Goal: Communication & Community: Ask a question

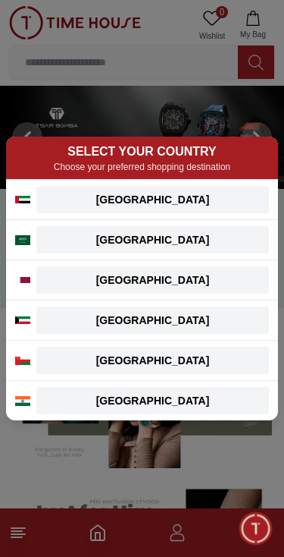
click at [238, 199] on div "[GEOGRAPHIC_DATA]" at bounding box center [152, 199] width 215 height 15
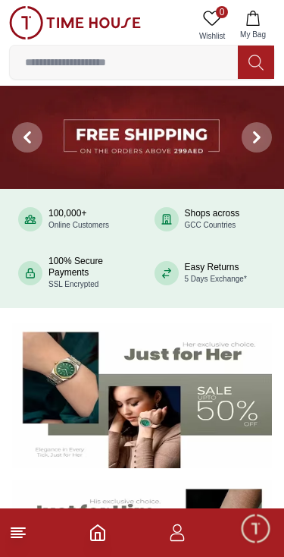
click at [64, 225] on span "Online Customers" at bounding box center [79, 225] width 61 height 8
click at [29, 215] on icon at bounding box center [30, 219] width 12 height 12
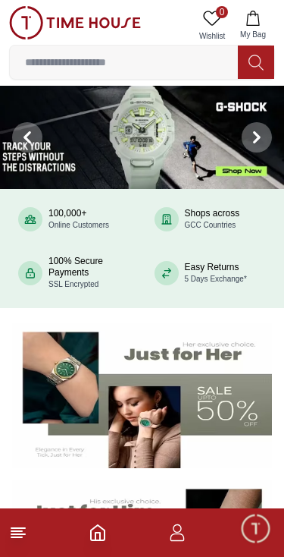
click at [259, 534] on span "Minimize live chat window" at bounding box center [256, 528] width 44 height 44
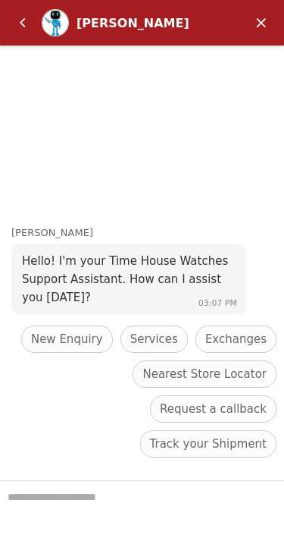
click at [153, 348] on span "Services" at bounding box center [154, 339] width 48 height 18
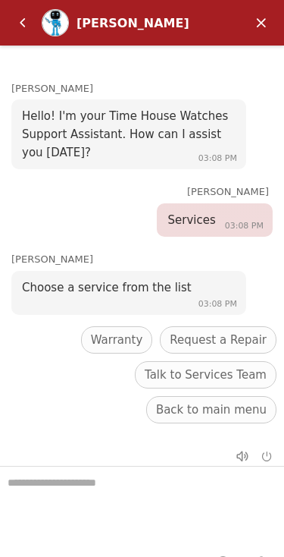
click at [145, 384] on span "Talk to Services Team" at bounding box center [206, 375] width 122 height 18
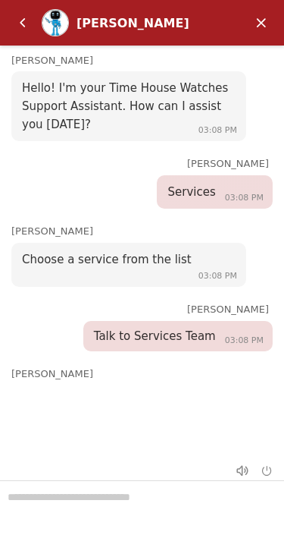
scroll to position [73, 0]
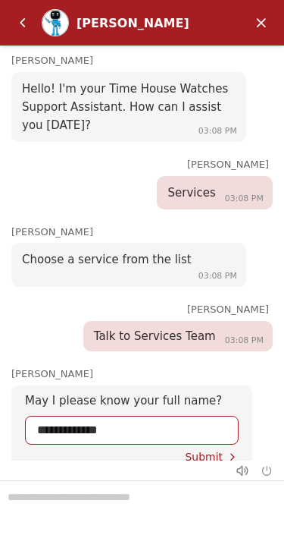
click at [203, 450] on span "Submit" at bounding box center [204, 456] width 38 height 12
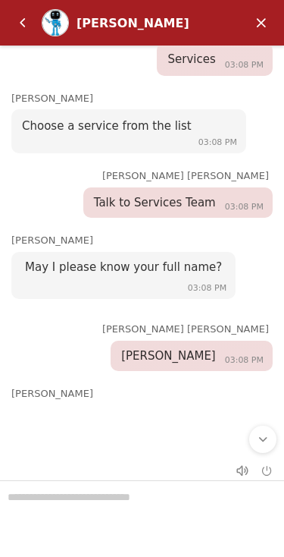
scroll to position [76, 0]
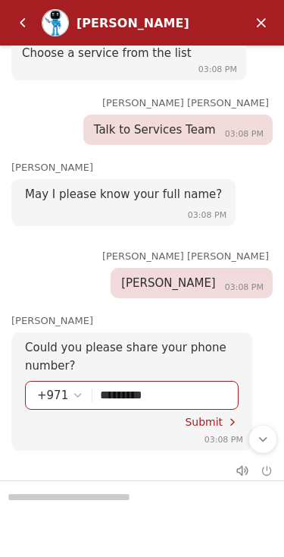
click at [211, 416] on span "Submit" at bounding box center [204, 422] width 38 height 12
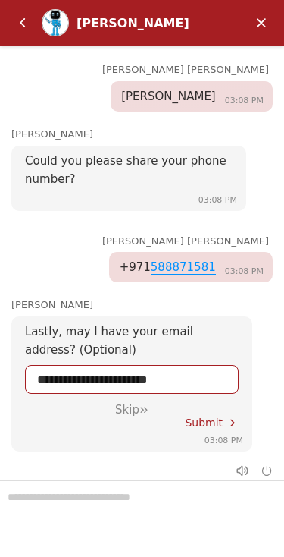
scroll to position [393, 0]
click at [206, 416] on span "Submit" at bounding box center [204, 422] width 38 height 12
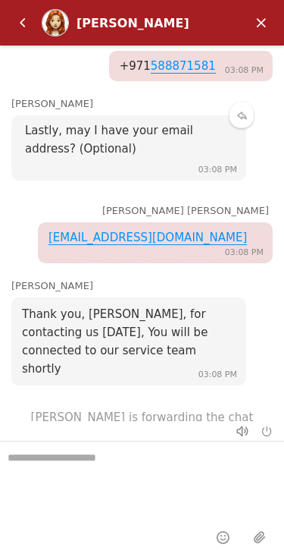
scroll to position [25, 0]
click at [111, 434] on div "Your chat has been transferred to [PERSON_NAME]" at bounding box center [142, 460] width 284 height 52
click at [63, 471] on textarea "We are here to help you" at bounding box center [142, 479] width 284 height 76
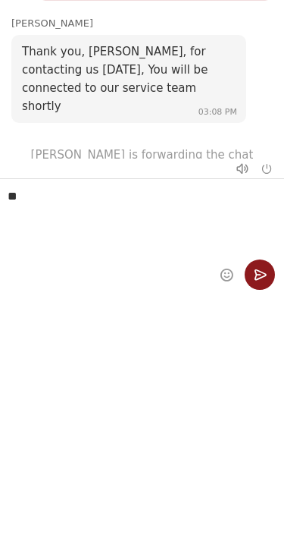
type textarea "**"
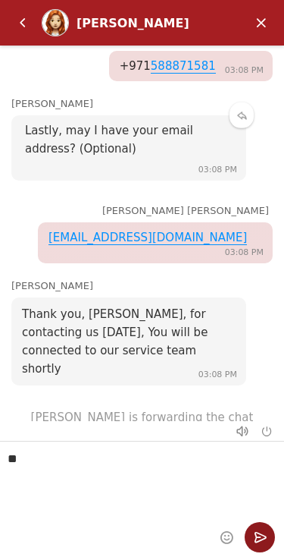
click at [250, 527] on em "Send" at bounding box center [260, 537] width 30 height 30
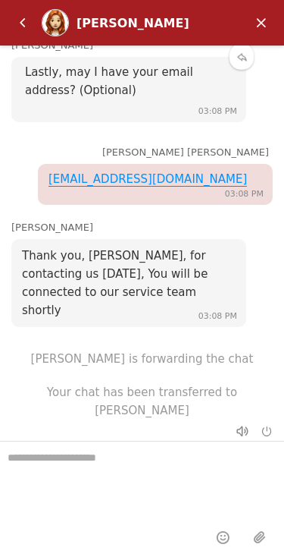
scroll to position [635, 0]
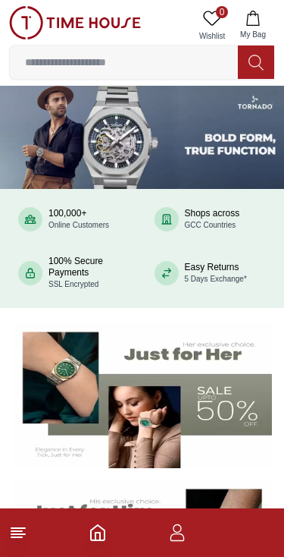
click at [256, 539] on footer at bounding box center [142, 532] width 284 height 49
click at [233, 538] on footer at bounding box center [142, 532] width 284 height 49
click at [238, 524] on span "Minimize live chat window" at bounding box center [256, 528] width 44 height 44
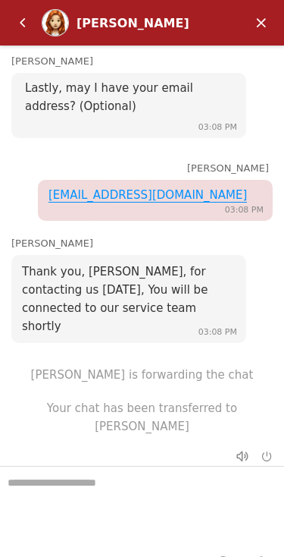
scroll to position [635, 0]
click at [108, 24] on div "[PERSON_NAME]" at bounding box center [139, 23] width 125 height 14
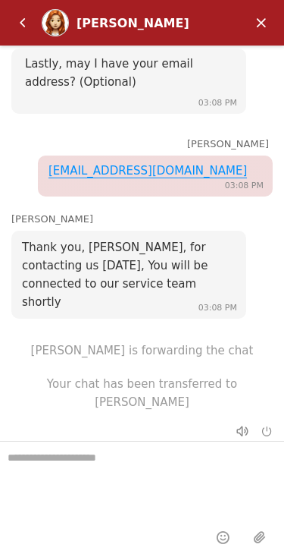
scroll to position [25, 0]
click at [20, 11] on em "Back" at bounding box center [23, 23] width 30 height 30
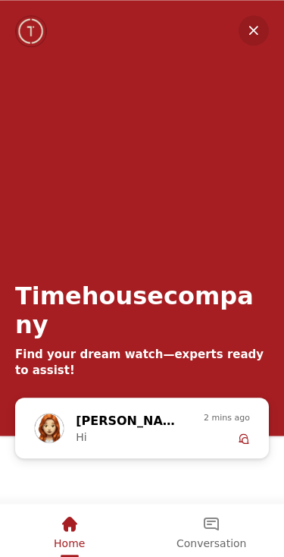
scroll to position [178, 0]
click at [206, 537] on span "Conversation" at bounding box center [212, 543] width 70 height 12
